Goal: Use online tool/utility: Use online tool/utility

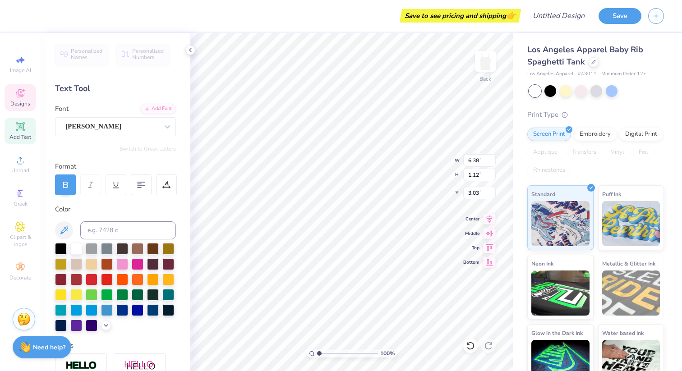
scroll to position [0, 0]
type textarea "AlphaEpsilon Phi"
type textarea "P"
type input "2.14"
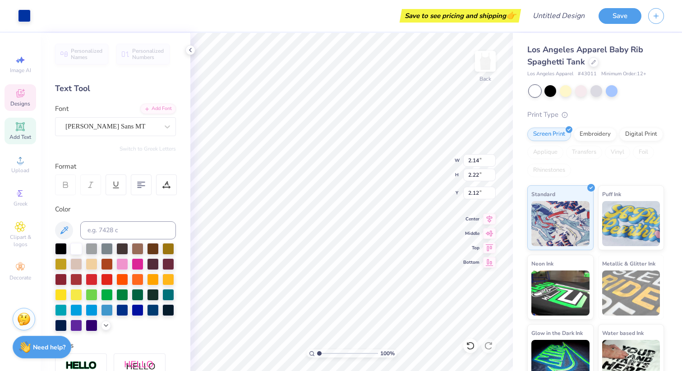
type input "2.22"
type input "2.13"
click at [125, 295] on div at bounding box center [122, 295] width 12 height 12
click at [138, 296] on div at bounding box center [138, 294] width 12 height 12
type input "8.56"
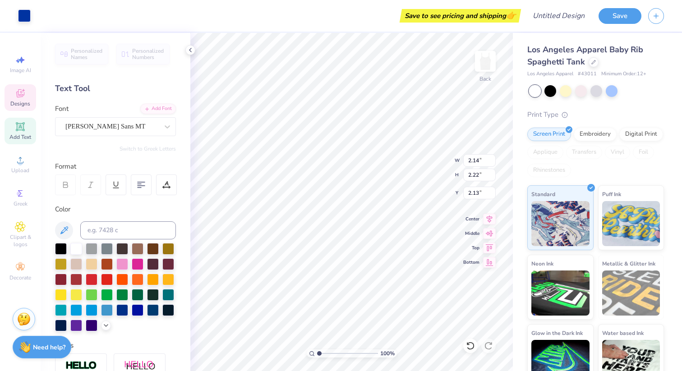
type input "1.14"
type input "3.01"
click at [139, 291] on div at bounding box center [138, 294] width 12 height 12
type input "2.14"
type input "2.22"
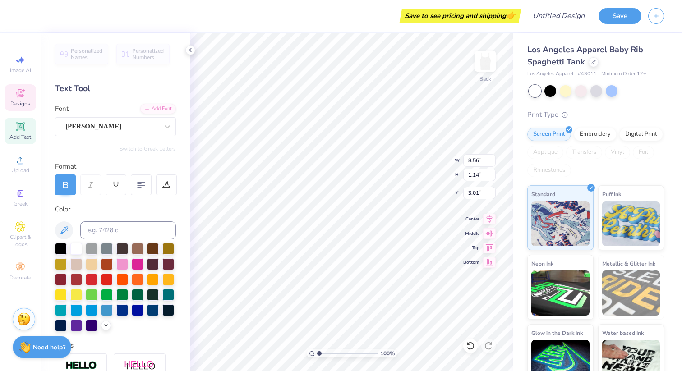
type input "2.13"
click at [139, 295] on div at bounding box center [138, 294] width 12 height 12
click at [549, 94] on div at bounding box center [551, 90] width 12 height 12
click at [556, 90] on div at bounding box center [551, 90] width 12 height 12
